Goal: Consume media (video, audio)

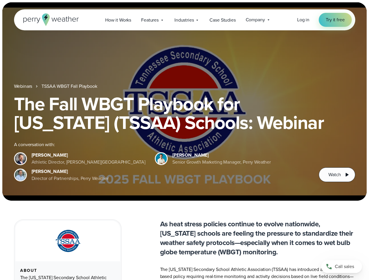
click at [184, 140] on div "The Fall WBGT Playbook for [US_STATE] (TSSAA) Schools: Webinar A conversation w…" at bounding box center [184, 139] width 341 height 88
click at [184, 20] on span "Industries" at bounding box center [183, 20] width 19 height 7
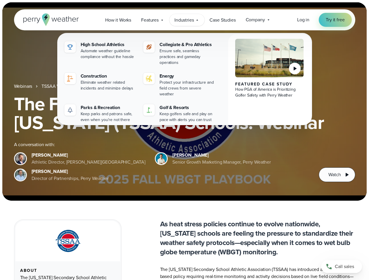
click at [184, 102] on h1 "The Fall WBGT Playbook for [US_STATE] (TSSAA) Schools: Webinar" at bounding box center [184, 113] width 341 height 37
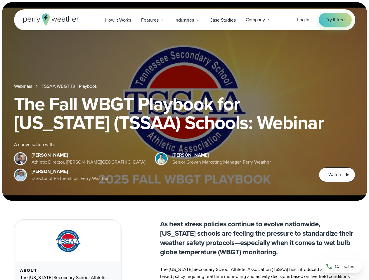
click at [70, 86] on link "TSSAA WBGT Fall Playbook" at bounding box center [68, 86] width 55 height 7
click at [336, 175] on span "Watch" at bounding box center [334, 174] width 12 height 7
